Goal: Task Accomplishment & Management: Use online tool/utility

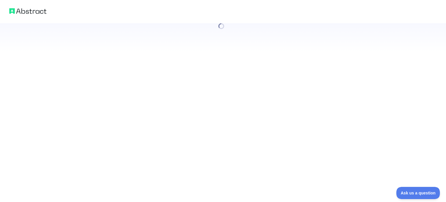
click at [168, 133] on div at bounding box center [223, 101] width 446 height 202
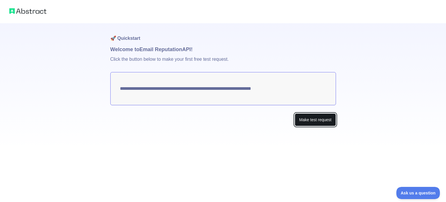
click at [321, 123] on button "Make test request" at bounding box center [315, 119] width 41 height 13
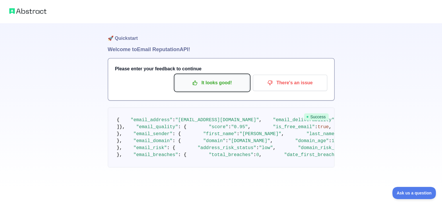
click at [224, 81] on p "It looks good!" at bounding box center [212, 83] width 66 height 10
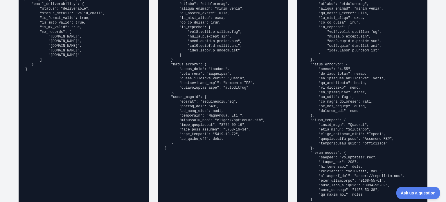
scroll to position [474, 0]
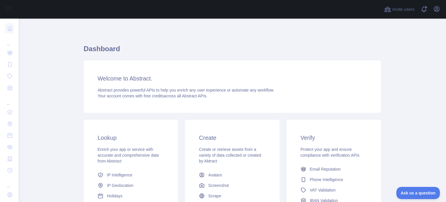
click at [159, 154] on div "Enrich your app or service with accurate and comprehensive data from Abstract" at bounding box center [131, 154] width 67 height 17
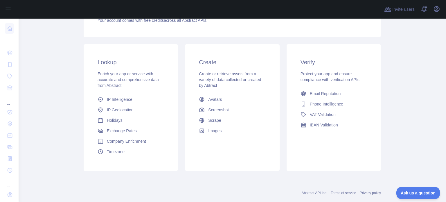
scroll to position [87, 0]
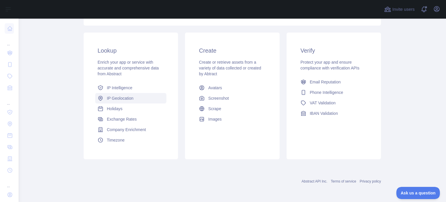
click at [121, 102] on link "IP Geolocation" at bounding box center [130, 98] width 71 height 10
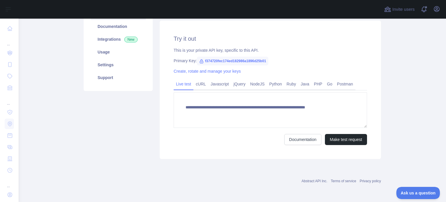
scroll to position [73, 0]
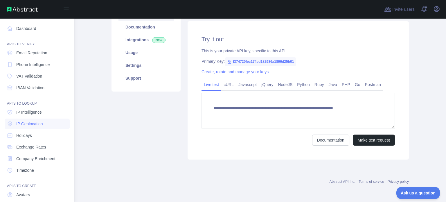
type textarea "**********"
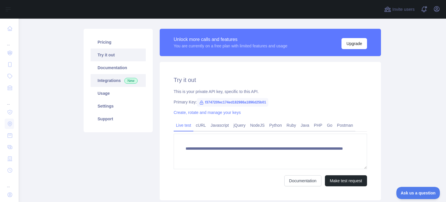
scroll to position [0, 0]
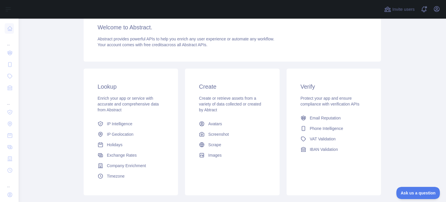
scroll to position [58, 0]
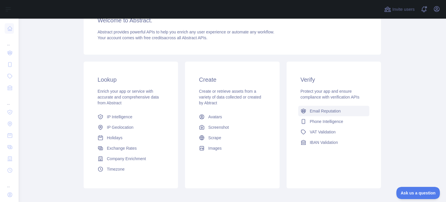
click at [333, 108] on span "Email Reputation" at bounding box center [325, 111] width 31 height 6
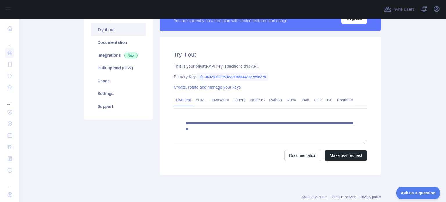
scroll to position [58, 0]
click at [200, 77] on icon at bounding box center [201, 77] width 3 height 3
click at [118, 41] on link "Documentation" at bounding box center [118, 42] width 55 height 13
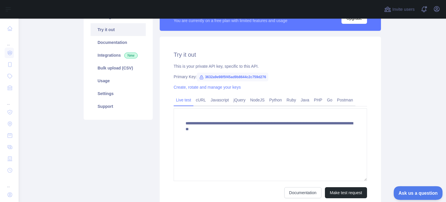
drag, startPoint x: 756, startPoint y: 328, endPoint x: 396, endPoint y: 190, distance: 386.0
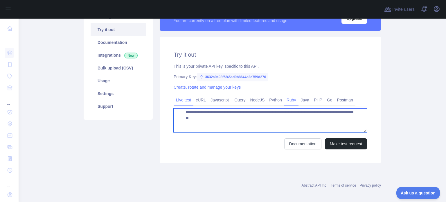
scroll to position [0, 0]
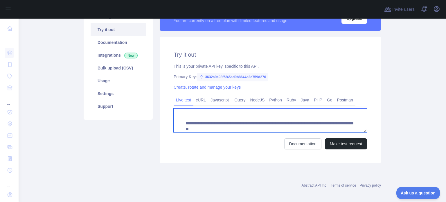
drag, startPoint x: 183, startPoint y: 122, endPoint x: 282, endPoint y: 120, distance: 98.8
click at [282, 120] on textarea "**********" at bounding box center [270, 120] width 193 height 24
paste textarea
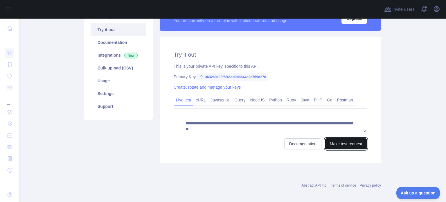
click at [336, 145] on button "Make test request" at bounding box center [346, 143] width 42 height 11
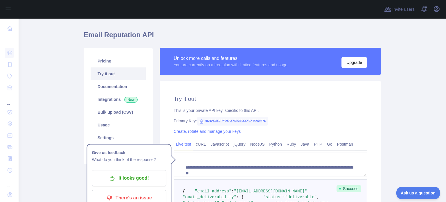
scroll to position [24, 0]
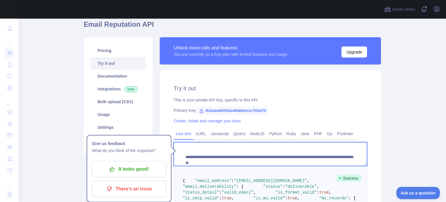
type textarea "**********"
click at [306, 151] on textarea "**********" at bounding box center [270, 154] width 193 height 24
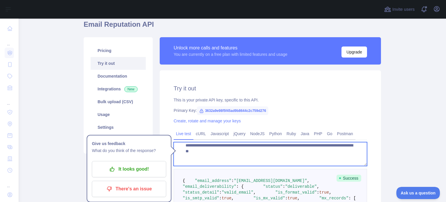
drag, startPoint x: 183, startPoint y: 157, endPoint x: 351, endPoint y: 172, distance: 168.2
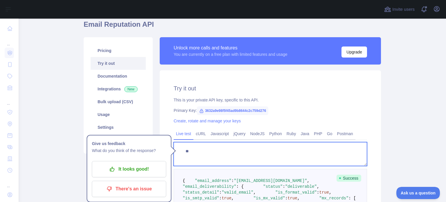
scroll to position [6, 0]
